Goal: Navigation & Orientation: Find specific page/section

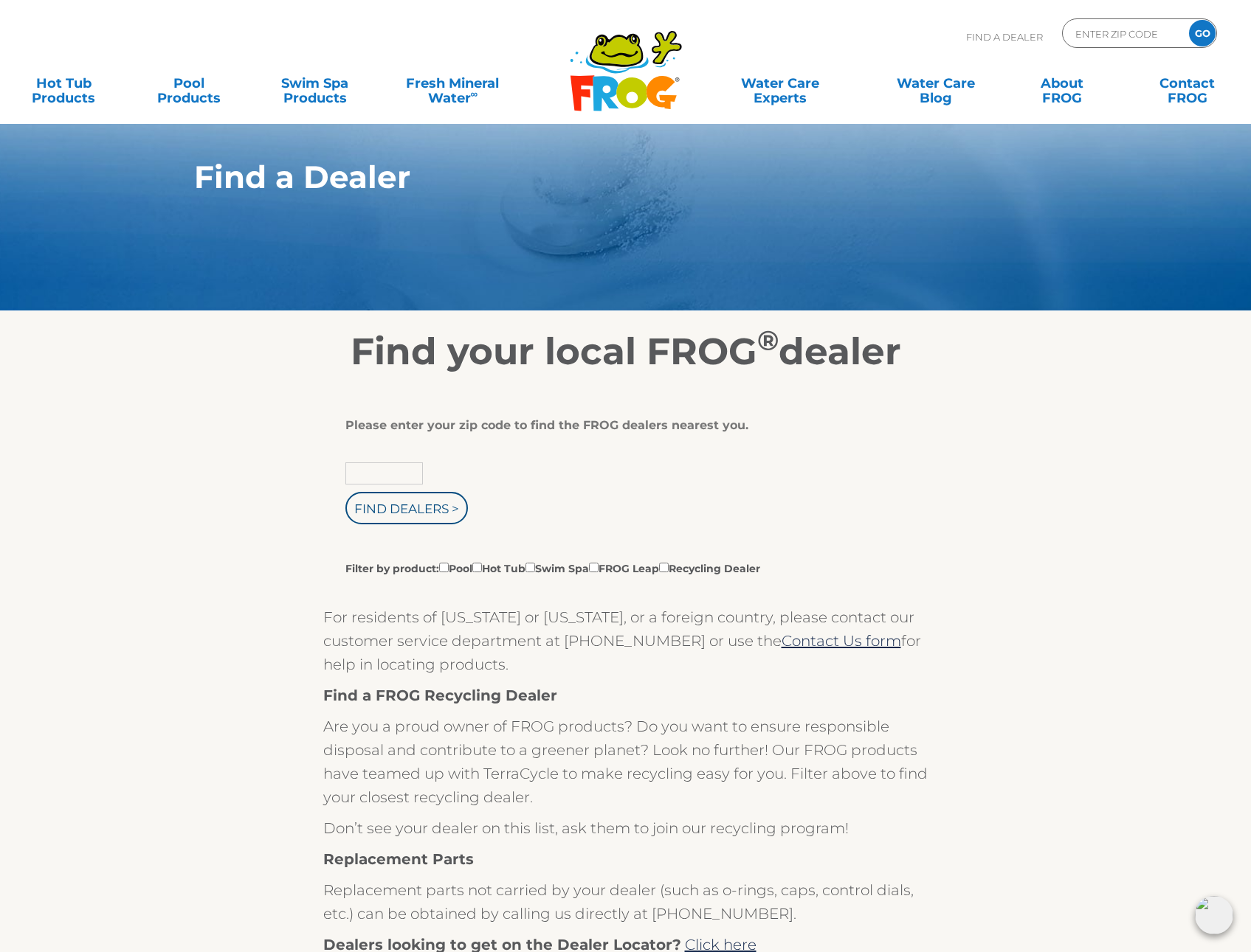
click at [377, 468] on input "text" at bounding box center [384, 473] width 78 height 22
type input "57104"
click at [383, 509] on input "Find Dealers >" at bounding box center [406, 508] width 122 height 32
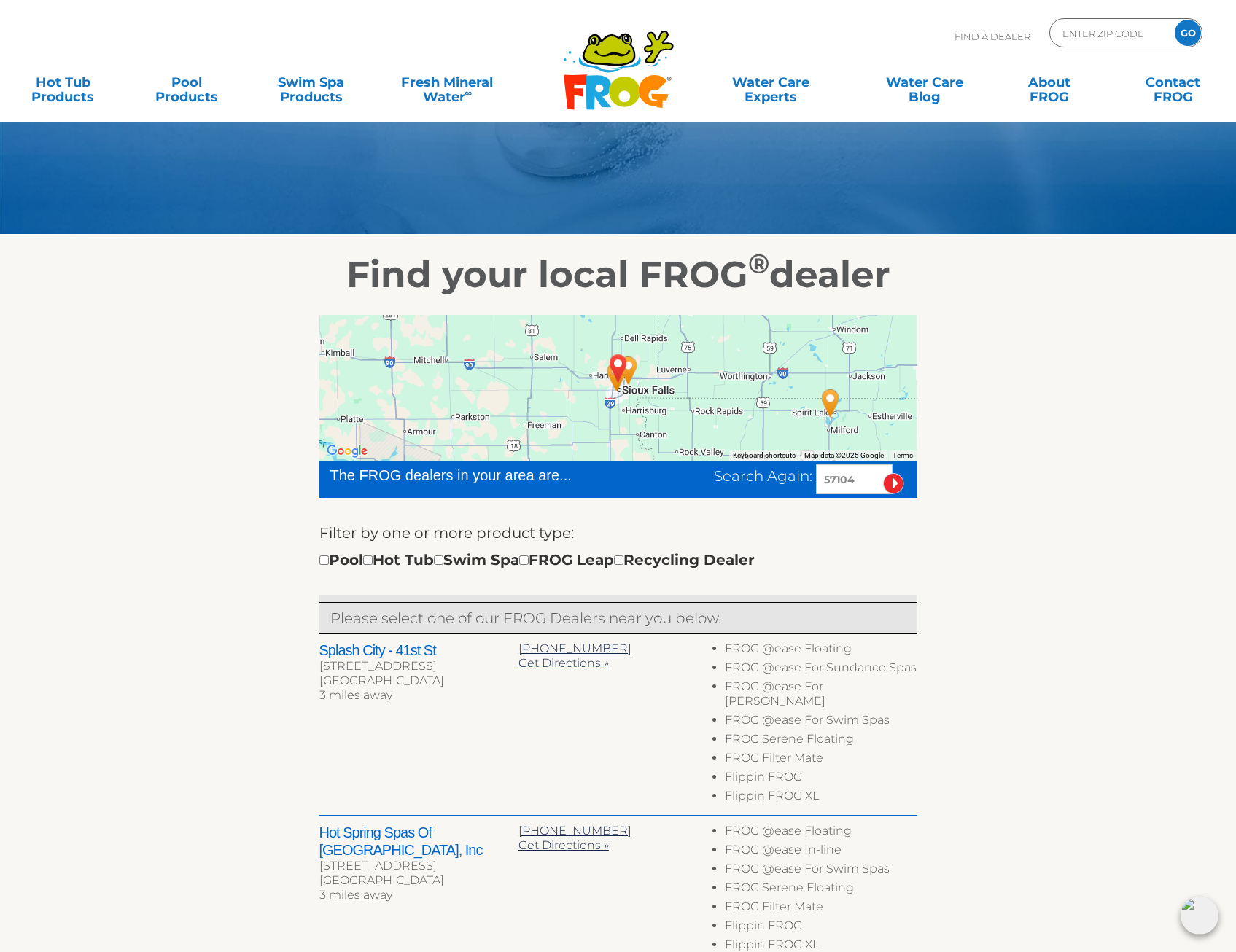
scroll to position [145, 0]
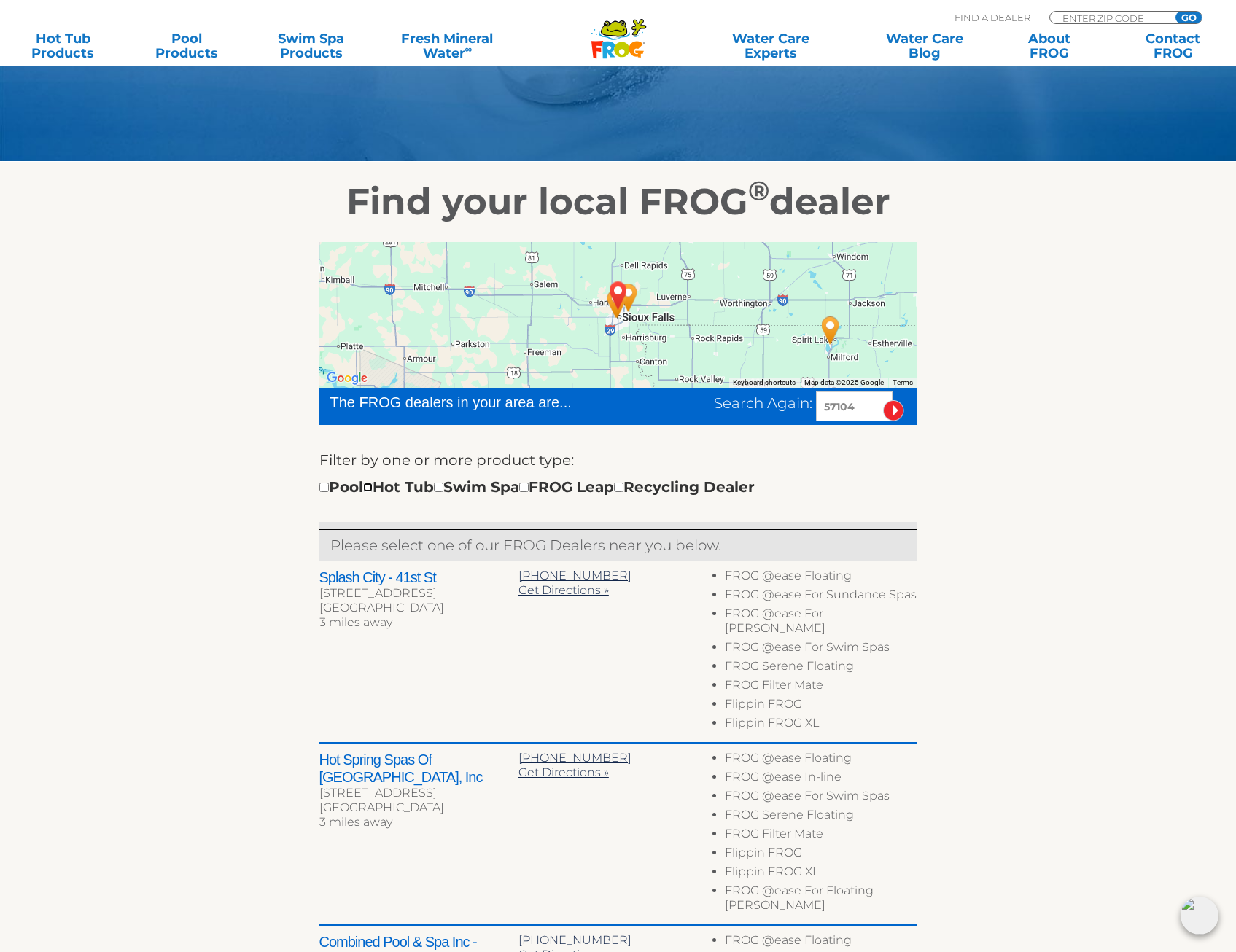
click at [373, 485] on input "checkbox" at bounding box center [368, 488] width 10 height 10
checkbox input "true"
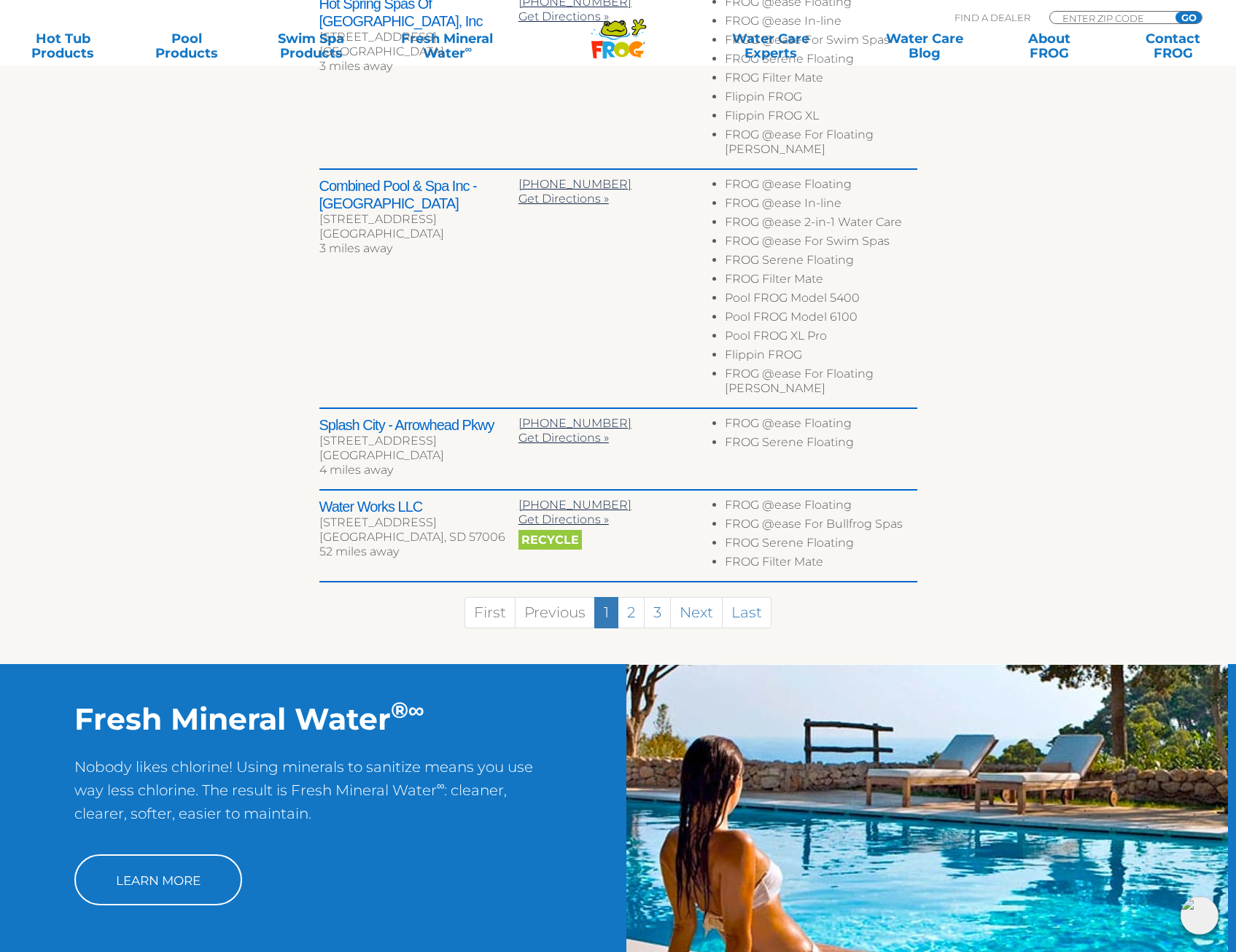
scroll to position [971, 0]
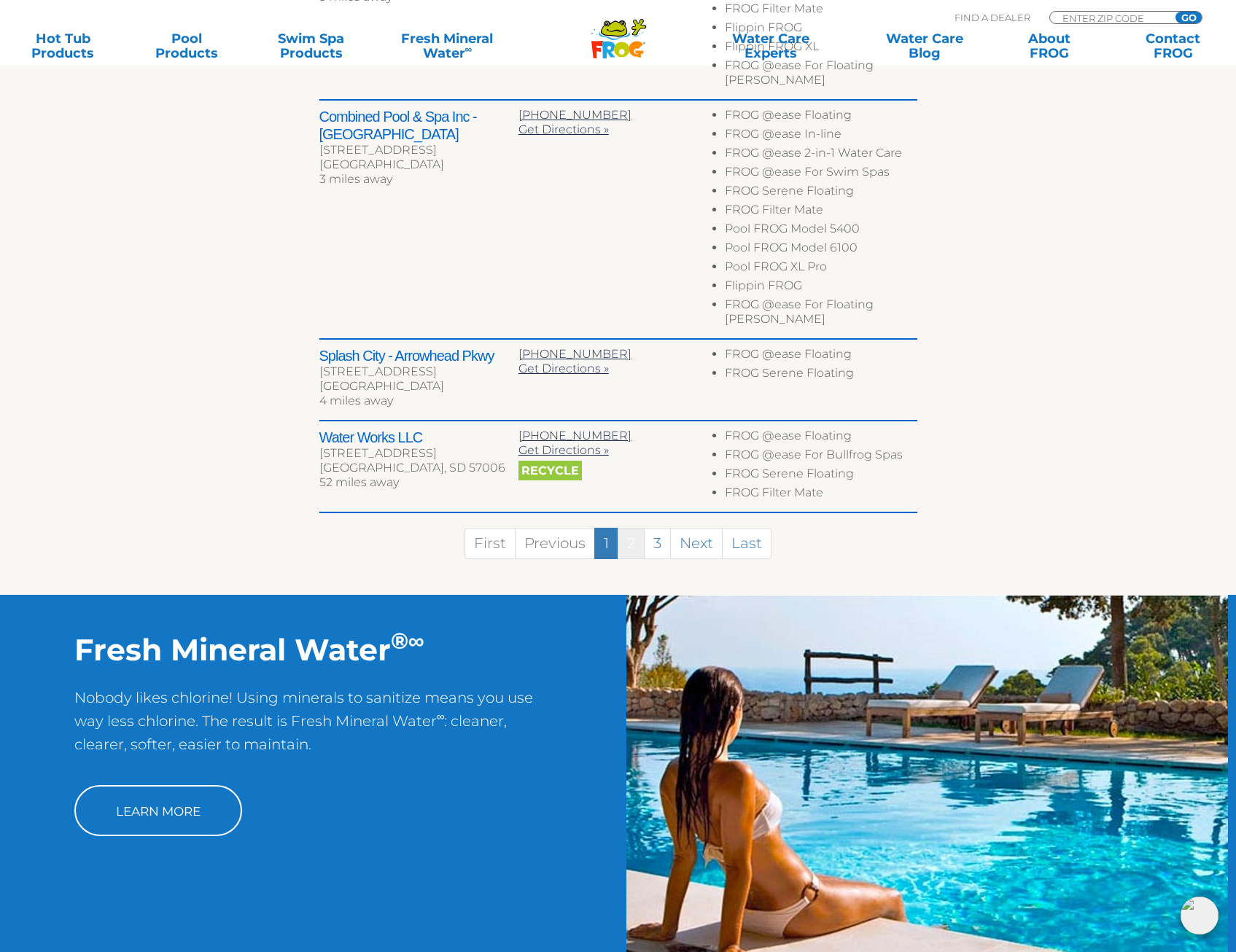
click at [630, 528] on link "2" at bounding box center [632, 543] width 27 height 31
